Goal: Entertainment & Leisure: Consume media (video, audio)

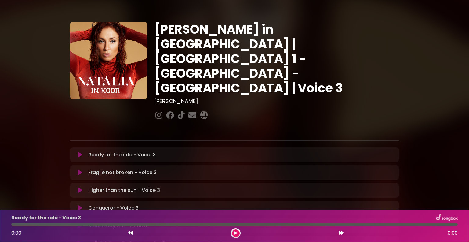
click at [79, 205] on icon at bounding box center [80, 208] width 5 height 6
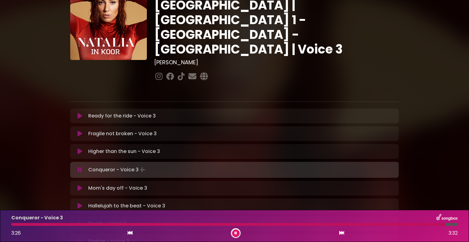
scroll to position [61, 0]
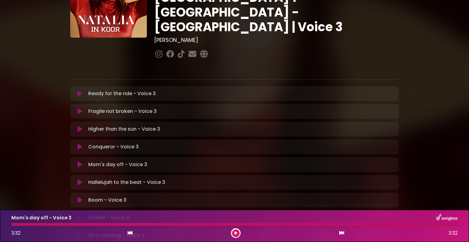
click at [80, 161] on icon at bounding box center [80, 164] width 5 height 6
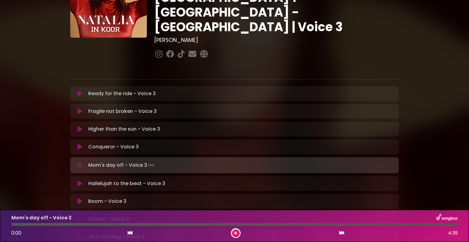
click at [80, 162] on icon at bounding box center [80, 165] width 4 height 6
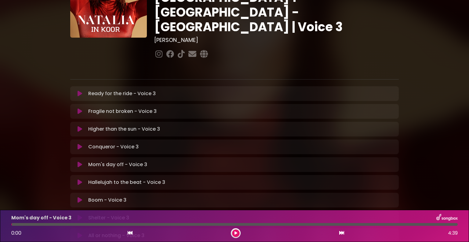
click at [80, 144] on icon at bounding box center [80, 147] width 5 height 6
click at [81, 144] on icon at bounding box center [80, 147] width 5 height 6
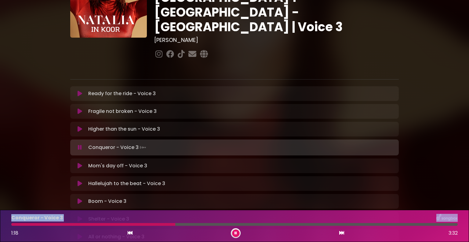
drag, startPoint x: 50, startPoint y: 256, endPoint x: 54, endPoint y: 256, distance: 4.3
click at [54, 241] on html "× [PERSON_NAME] in Koor | [GEOGRAPHIC_DATA] 1 - [GEOGRAPHIC_DATA] - [GEOGRAPHIC…" at bounding box center [234, 121] width 469 height 242
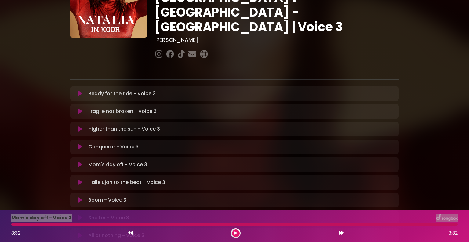
scroll to position [122, 0]
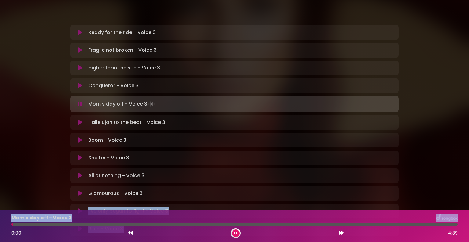
click at [78, 101] on icon at bounding box center [80, 104] width 4 height 6
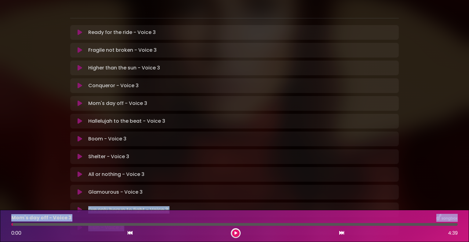
click at [80, 100] on icon at bounding box center [80, 103] width 5 height 6
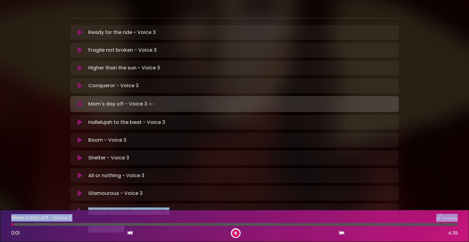
click at [81, 101] on icon at bounding box center [80, 104] width 4 height 6
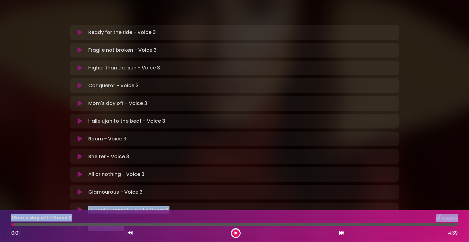
click at [79, 83] on icon at bounding box center [80, 86] width 5 height 6
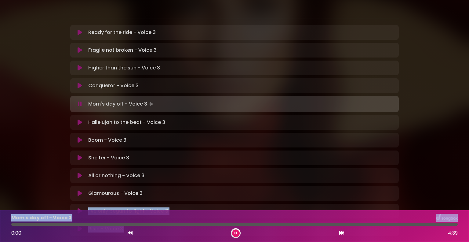
click at [83, 101] on button at bounding box center [80, 104] width 12 height 6
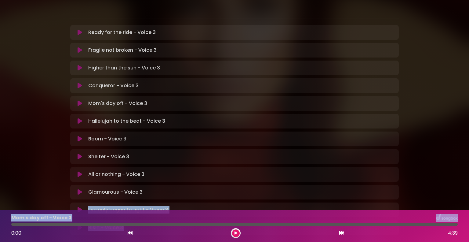
click at [82, 100] on icon at bounding box center [80, 103] width 5 height 6
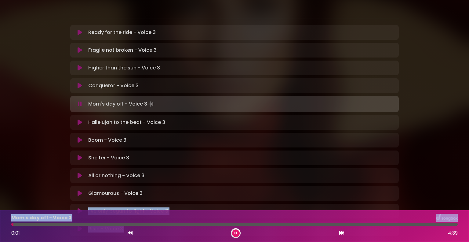
click at [79, 101] on icon at bounding box center [80, 104] width 4 height 6
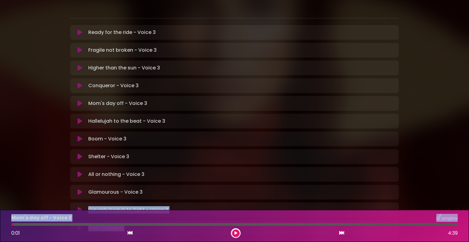
click at [79, 83] on icon at bounding box center [80, 86] width 5 height 6
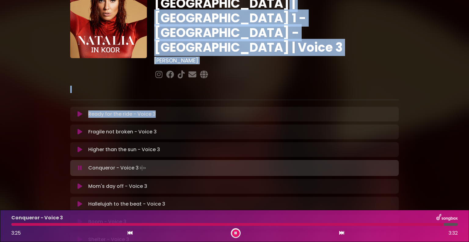
scroll to position [0, 0]
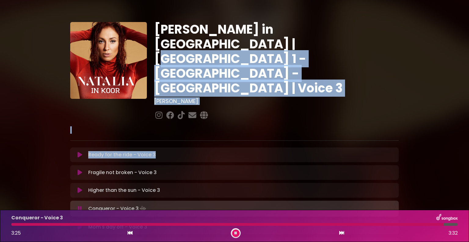
drag, startPoint x: 273, startPoint y: 9, endPoint x: 469, endPoint y: 198, distance: 272.4
click at [469, 198] on div "[PERSON_NAME] in [GEOGRAPHIC_DATA] | [GEOGRAPHIC_DATA] 1 - [GEOGRAPHIC_DATA] - …" at bounding box center [234, 187] width 469 height 361
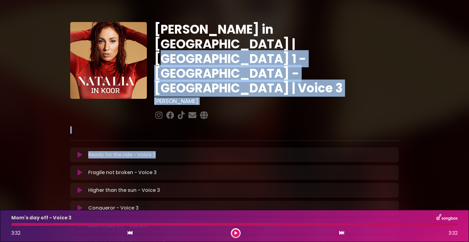
click at [79, 222] on icon at bounding box center [80, 225] width 5 height 6
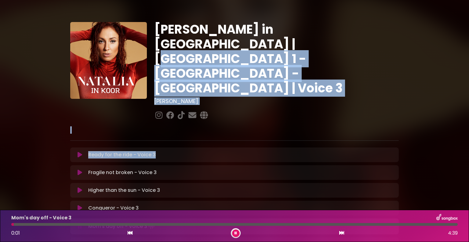
click at [79, 223] on icon at bounding box center [80, 226] width 4 height 6
click at [81, 205] on icon at bounding box center [80, 208] width 5 height 6
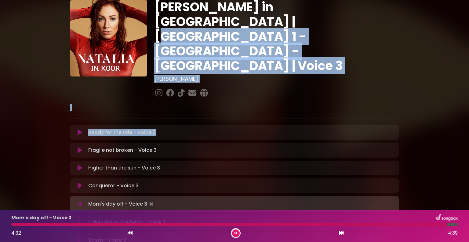
scroll to position [61, 0]
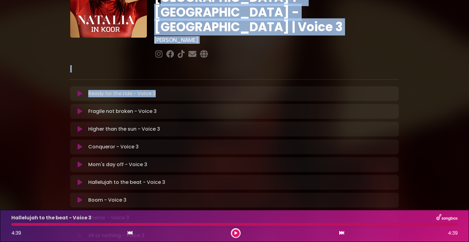
click at [79, 179] on icon at bounding box center [80, 182] width 5 height 6
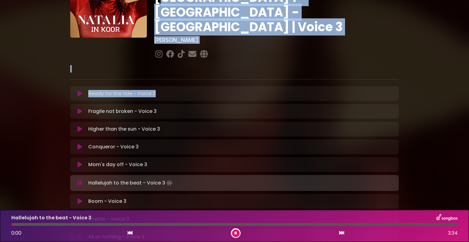
click at [82, 180] on icon at bounding box center [80, 183] width 4 height 6
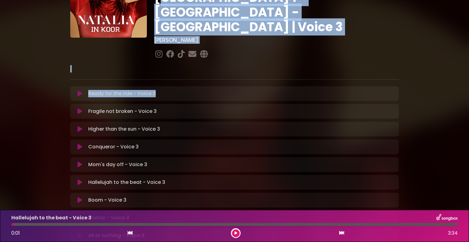
click at [80, 161] on icon at bounding box center [80, 164] width 5 height 6
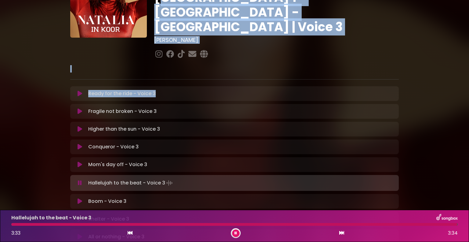
click at [81, 198] on icon at bounding box center [80, 201] width 5 height 6
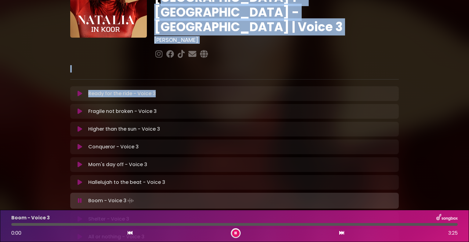
click at [79, 197] on icon at bounding box center [80, 200] width 4 height 6
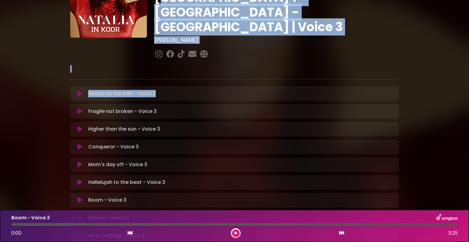
click at [80, 197] on icon at bounding box center [80, 200] width 5 height 6
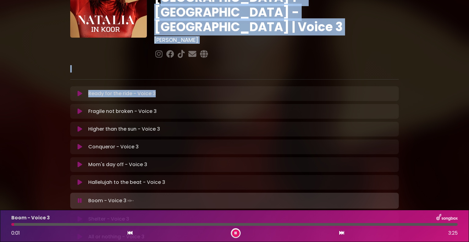
click at [80, 197] on icon at bounding box center [80, 200] width 4 height 6
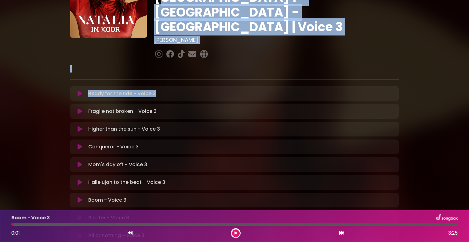
click at [78, 179] on icon at bounding box center [80, 182] width 5 height 6
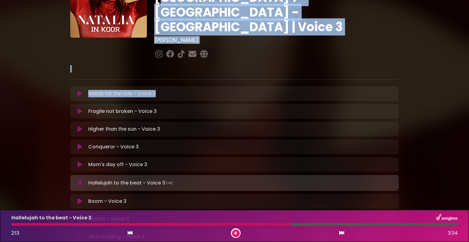
click at [80, 180] on icon at bounding box center [80, 183] width 4 height 6
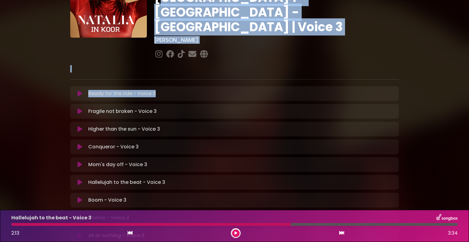
click at [78, 179] on icon at bounding box center [80, 182] width 5 height 6
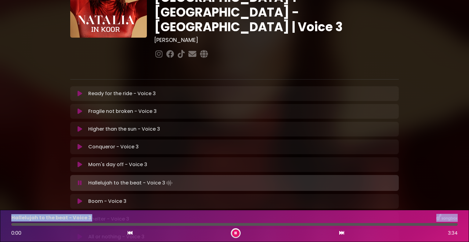
drag, startPoint x: 299, startPoint y: 224, endPoint x: 11, endPoint y: 220, distance: 287.9
click at [10, 221] on div "Hallelujah to the beat - Voice 3 0:00 3:34" at bounding box center [235, 226] width 454 height 24
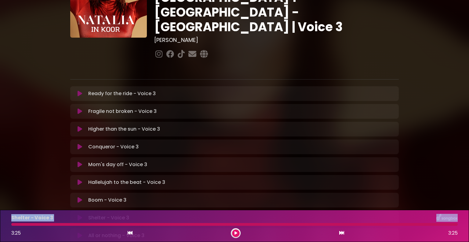
click at [79, 215] on icon at bounding box center [80, 218] width 5 height 6
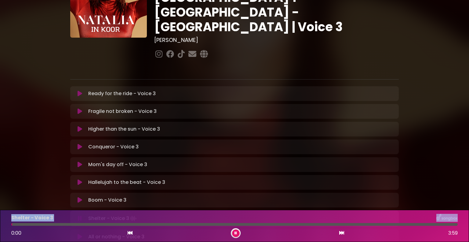
click at [79, 215] on icon at bounding box center [80, 218] width 4 height 6
click at [78, 197] on icon at bounding box center [80, 200] width 5 height 6
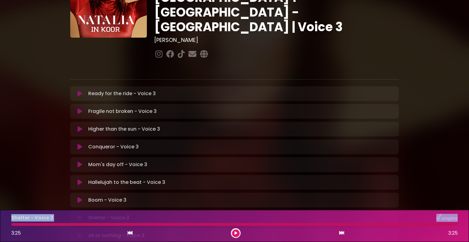
click at [80, 215] on icon at bounding box center [80, 218] width 5 height 6
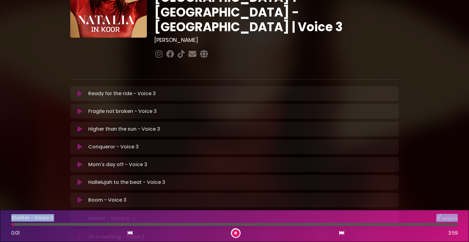
click at [77, 215] on button at bounding box center [80, 218] width 12 height 6
click at [77, 197] on button at bounding box center [80, 200] width 12 height 6
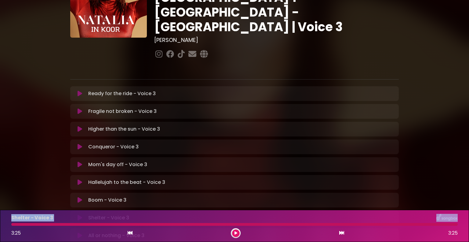
click at [78, 215] on icon at bounding box center [80, 218] width 5 height 6
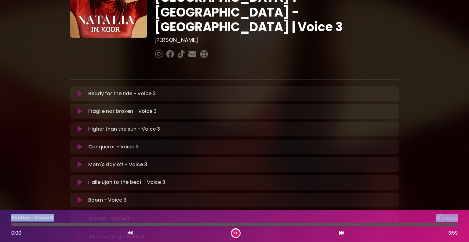
click at [78, 215] on icon at bounding box center [80, 218] width 4 height 6
click at [80, 215] on icon at bounding box center [80, 218] width 5 height 6
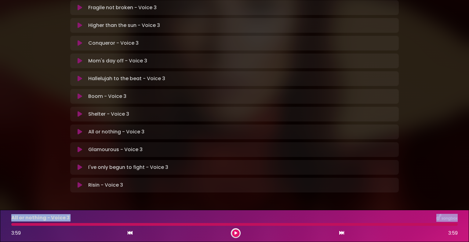
scroll to position [164, 0]
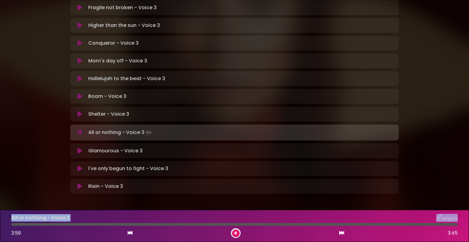
click at [81, 129] on icon at bounding box center [80, 132] width 4 height 6
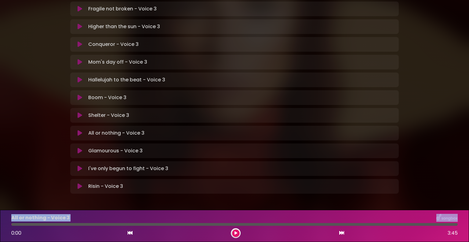
click at [81, 130] on icon at bounding box center [80, 133] width 5 height 6
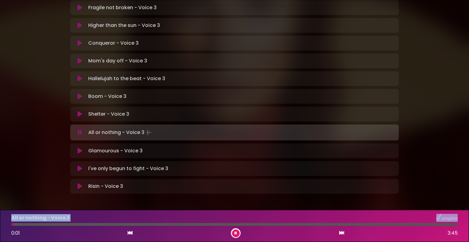
click at [83, 129] on button at bounding box center [80, 132] width 12 height 6
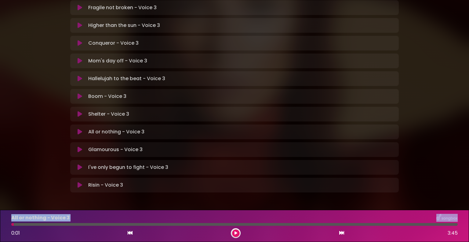
scroll to position [164, 0]
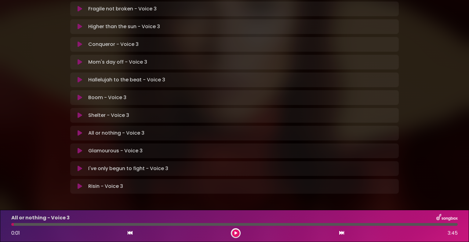
click at [100, 112] on p "Shelter - Voice 3 Loading Track..." at bounding box center [108, 115] width 41 height 7
click at [78, 112] on icon at bounding box center [80, 115] width 5 height 6
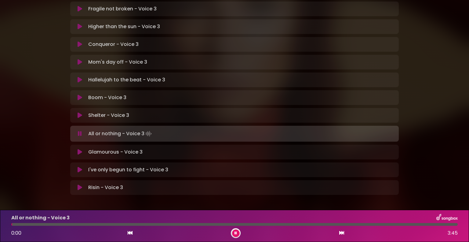
click at [79, 131] on icon at bounding box center [80, 134] width 4 height 6
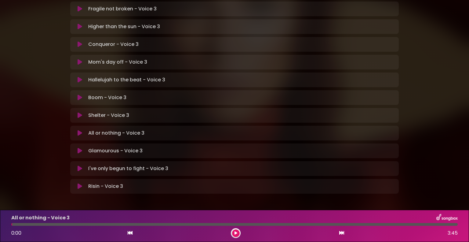
click at [80, 112] on icon at bounding box center [80, 115] width 5 height 6
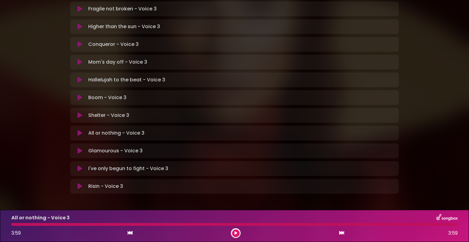
click at [79, 130] on icon at bounding box center [80, 133] width 5 height 6
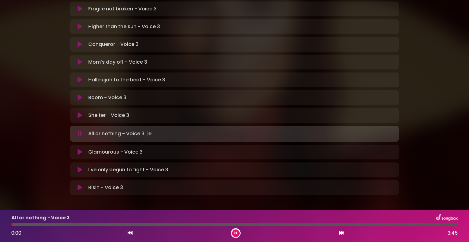
click at [80, 131] on icon at bounding box center [80, 134] width 4 height 6
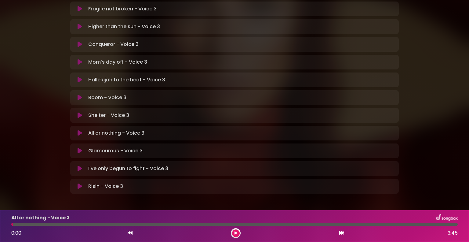
click at [80, 112] on icon at bounding box center [80, 115] width 5 height 6
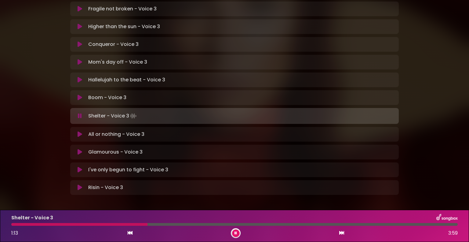
drag, startPoint x: 186, startPoint y: 224, endPoint x: 149, endPoint y: 224, distance: 36.7
click at [148, 224] on div at bounding box center [234, 224] width 447 height 3
drag, startPoint x: 149, startPoint y: 224, endPoint x: 152, endPoint y: 212, distance: 12.2
click at [152, 218] on div "Shelter - Voice 3 1:13 3:59" at bounding box center [235, 226] width 454 height 24
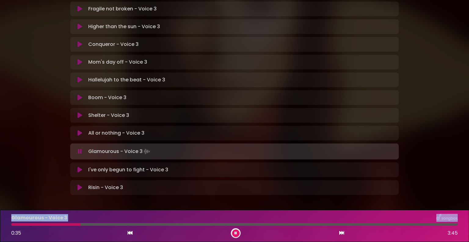
click at [80, 130] on icon at bounding box center [80, 133] width 5 height 6
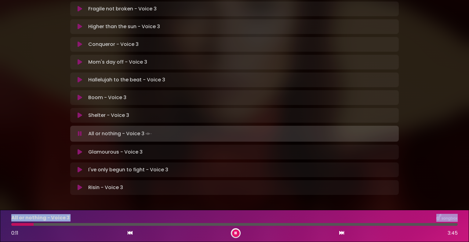
click at [79, 131] on icon at bounding box center [80, 134] width 4 height 6
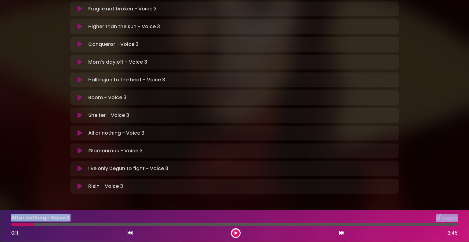
click at [78, 112] on icon at bounding box center [80, 115] width 5 height 6
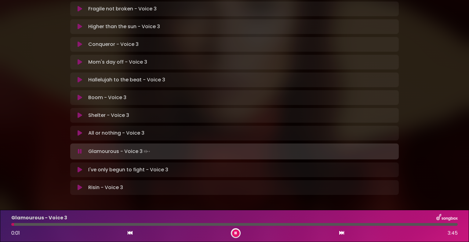
drag, startPoint x: 0, startPoint y: 178, endPoint x: 117, endPoint y: 129, distance: 127.0
click at [117, 147] on p "Glamourous - Voice 3 Loading Track..." at bounding box center [119, 151] width 63 height 9
click at [80, 148] on icon at bounding box center [80, 151] width 4 height 6
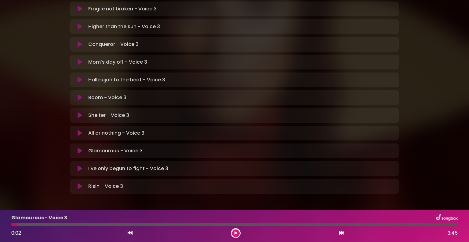
click at [79, 130] on icon at bounding box center [80, 133] width 5 height 6
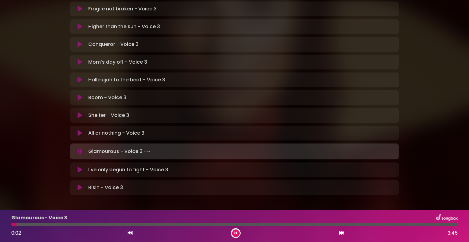
click at [78, 148] on icon at bounding box center [80, 151] width 4 height 6
